Goal: Find contact information: Find contact information

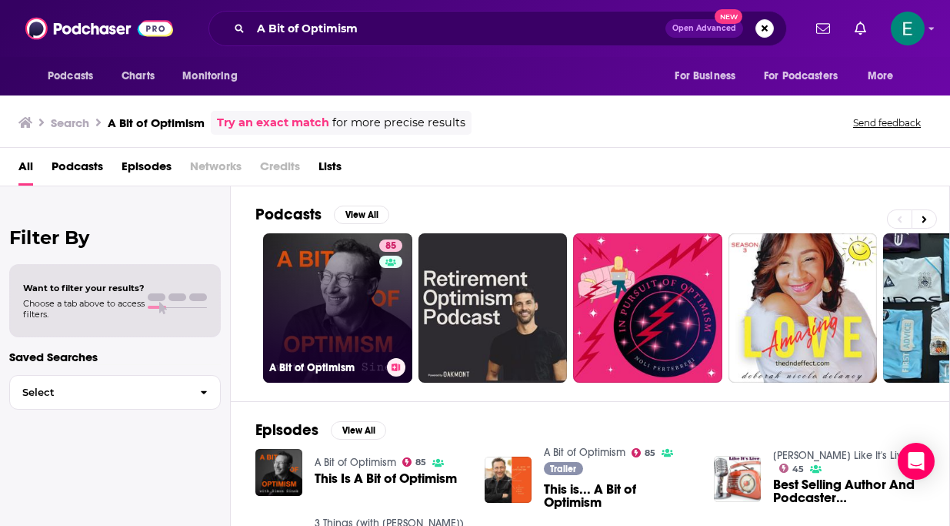
click at [327, 317] on link "85 A Bit of Optimism" at bounding box center [337, 307] width 149 height 149
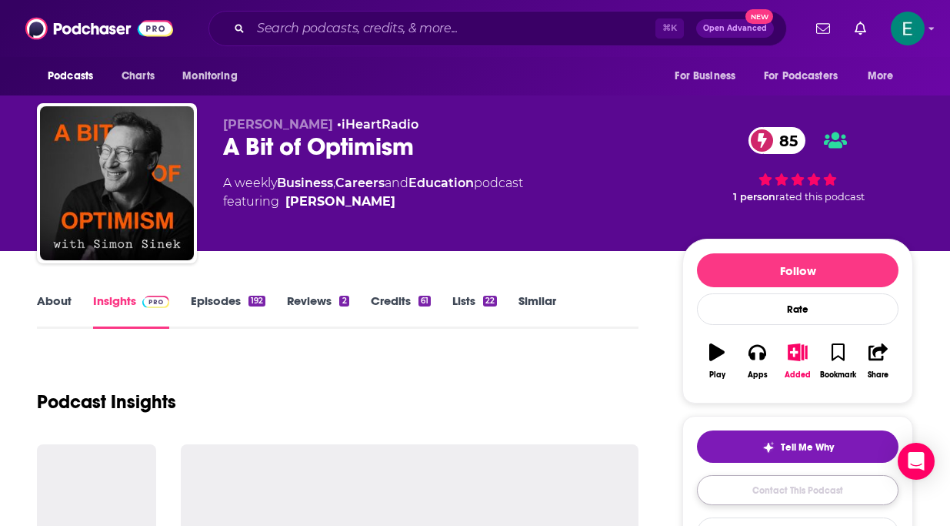
click at [750, 481] on link "Contact This Podcast" at bounding box center [798, 490] width 202 height 30
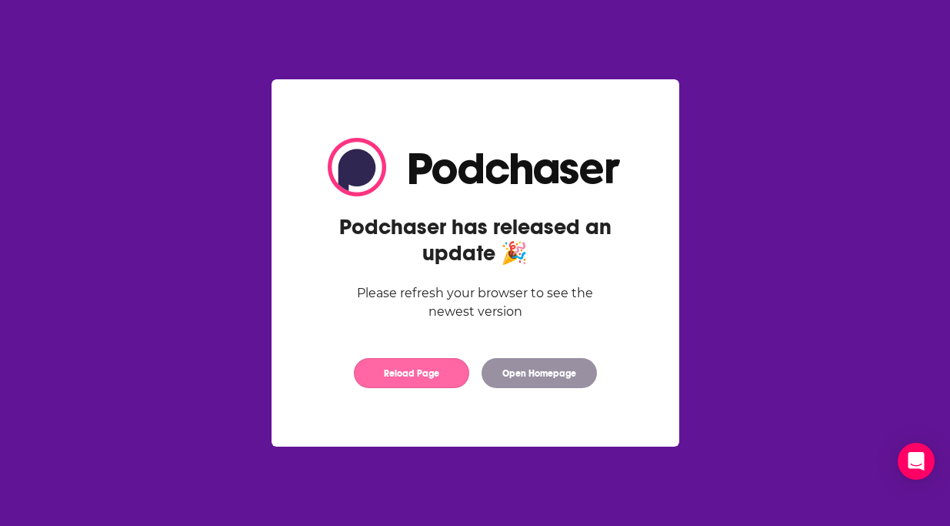
click at [414, 367] on button "Reload Page" at bounding box center [411, 373] width 115 height 30
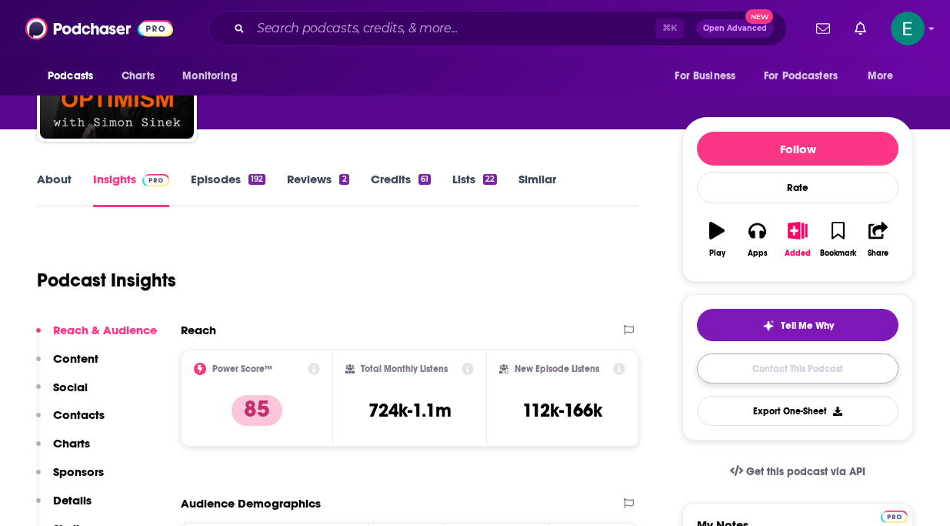
click at [803, 365] on link "Contact This Podcast" at bounding box center [798, 368] width 202 height 30
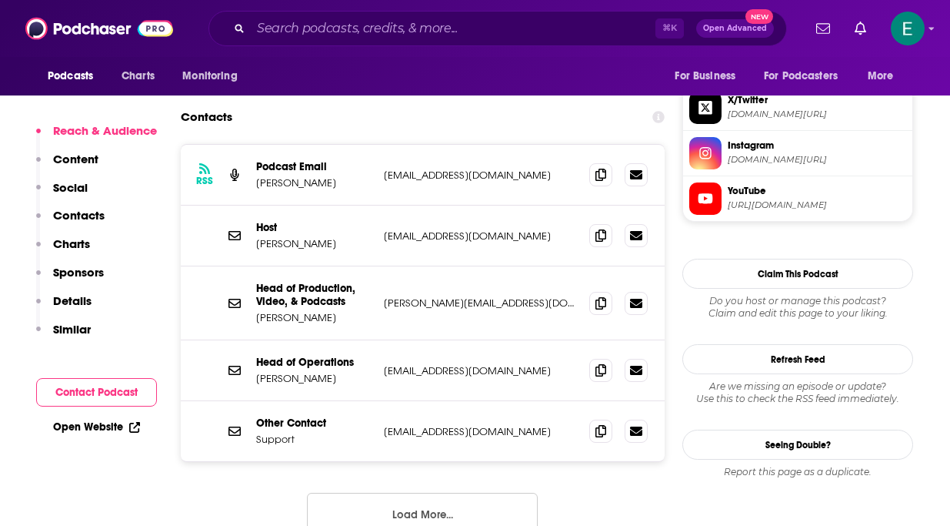
scroll to position [1457, 0]
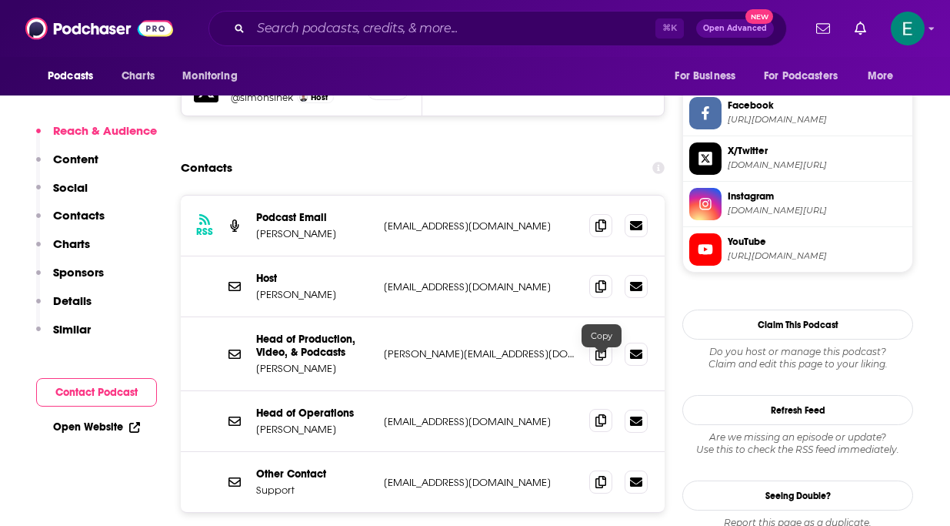
click at [594, 409] on span at bounding box center [600, 420] width 23 height 23
click at [597, 347] on icon at bounding box center [601, 353] width 11 height 12
click at [600, 219] on icon at bounding box center [601, 225] width 11 height 12
